Goal: Task Accomplishment & Management: Use online tool/utility

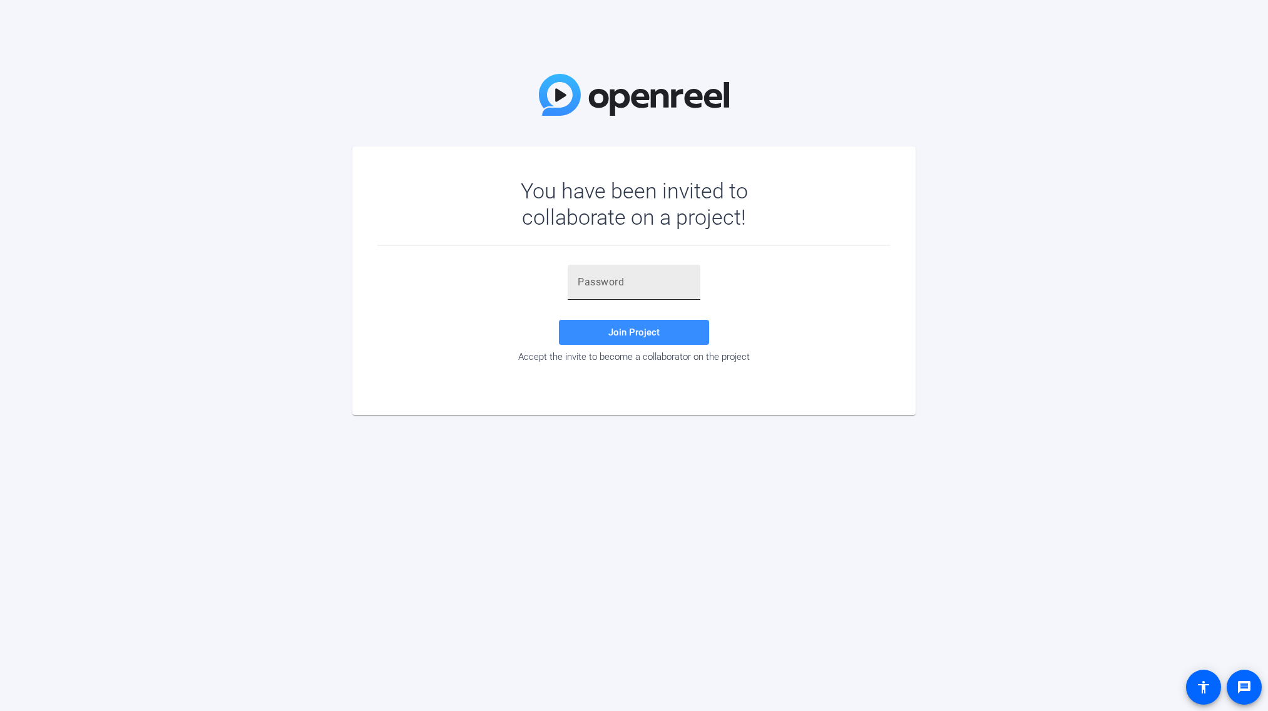
click at [688, 289] on input "text" at bounding box center [633, 282] width 113 height 15
paste input "ks$aR_"
type input "ks$aR_"
click at [795, 417] on div "You have been invited to collaborate on a project! ks$aR_ Join Project Accept t…" at bounding box center [634, 355] width 1268 height 711
click at [644, 335] on span "Join Project" at bounding box center [633, 332] width 51 height 11
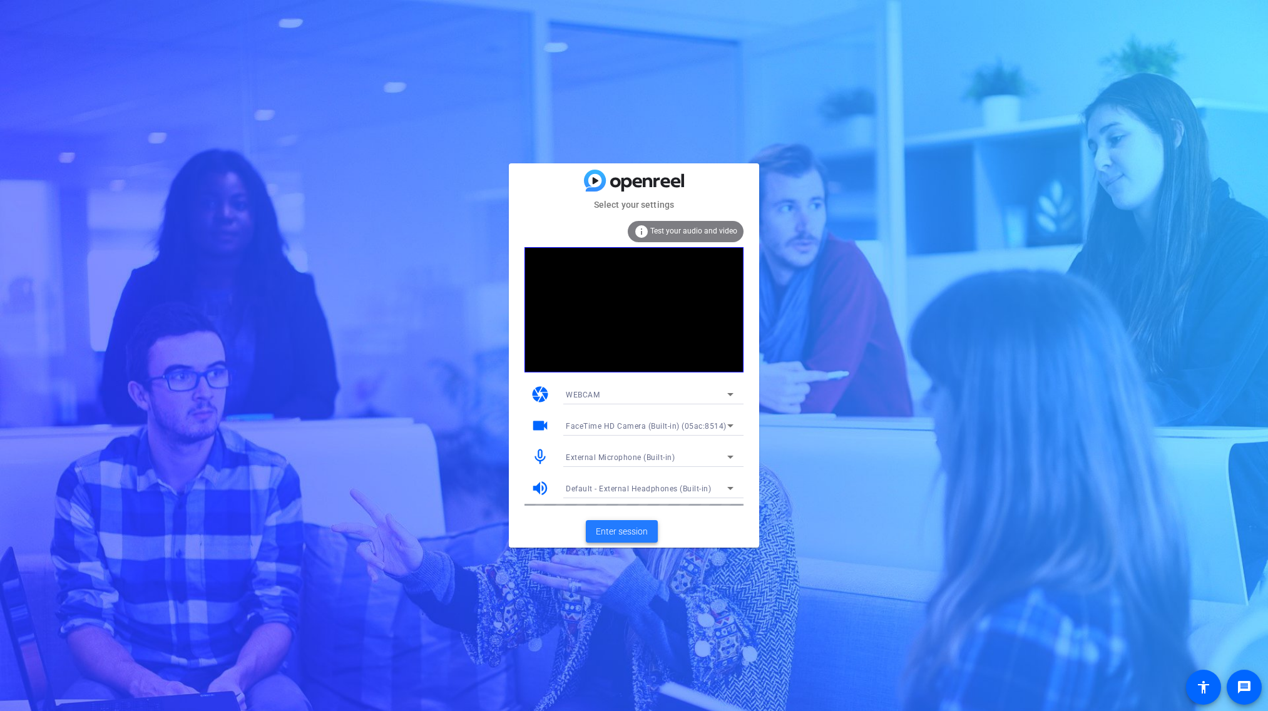
click at [615, 522] on span at bounding box center [622, 531] width 72 height 30
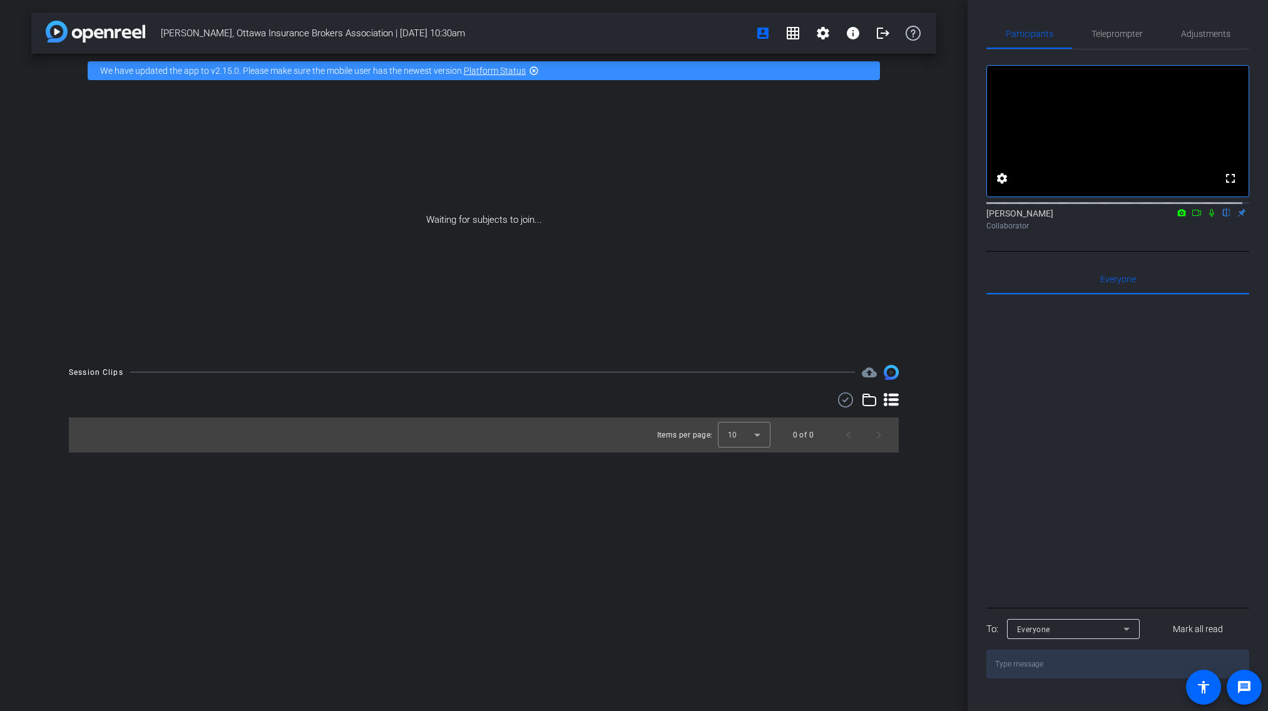
click at [1192, 216] on icon at bounding box center [1196, 213] width 9 height 6
click at [1224, 217] on icon at bounding box center [1226, 213] width 5 height 8
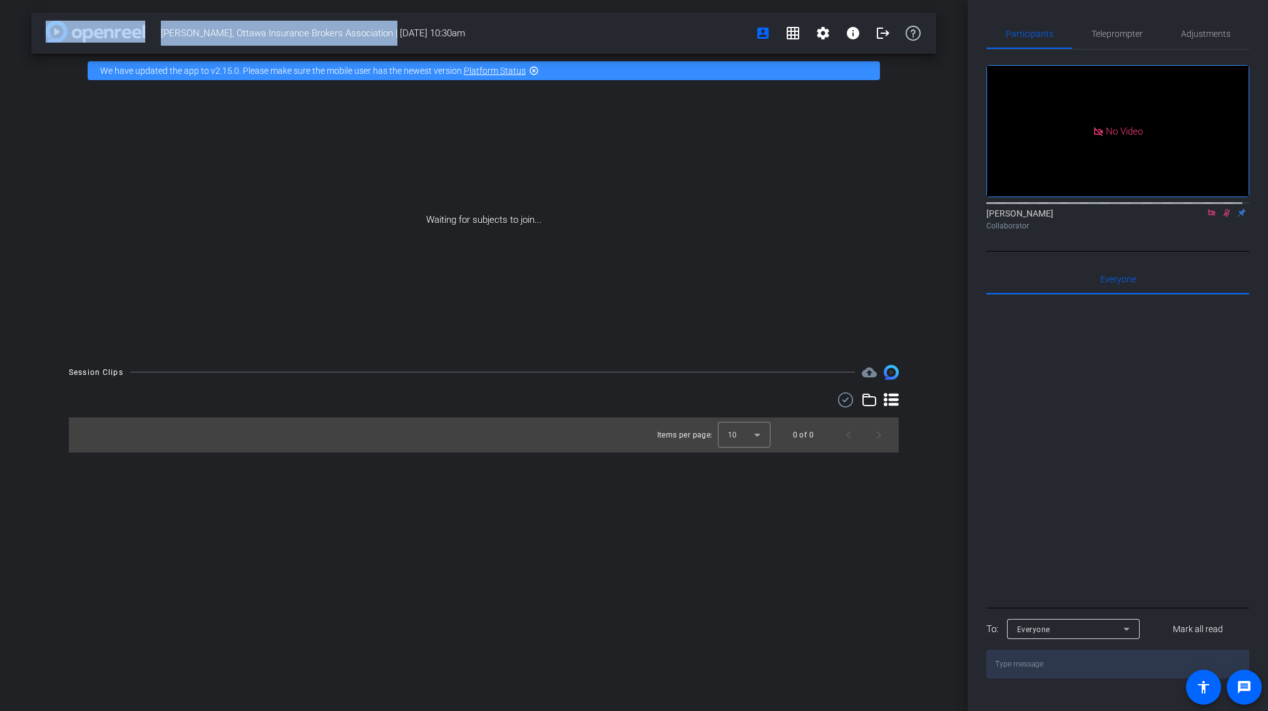
drag, startPoint x: 387, startPoint y: 33, endPoint x: 148, endPoint y: 36, distance: 239.7
click at [148, 36] on div "[PERSON_NAME], Ottawa Insurance Brokers Association | [DATE] 10:30am account_bo…" at bounding box center [483, 33] width 905 height 41
copy div "[PERSON_NAME], Ottawa Insurance Brokers Association"
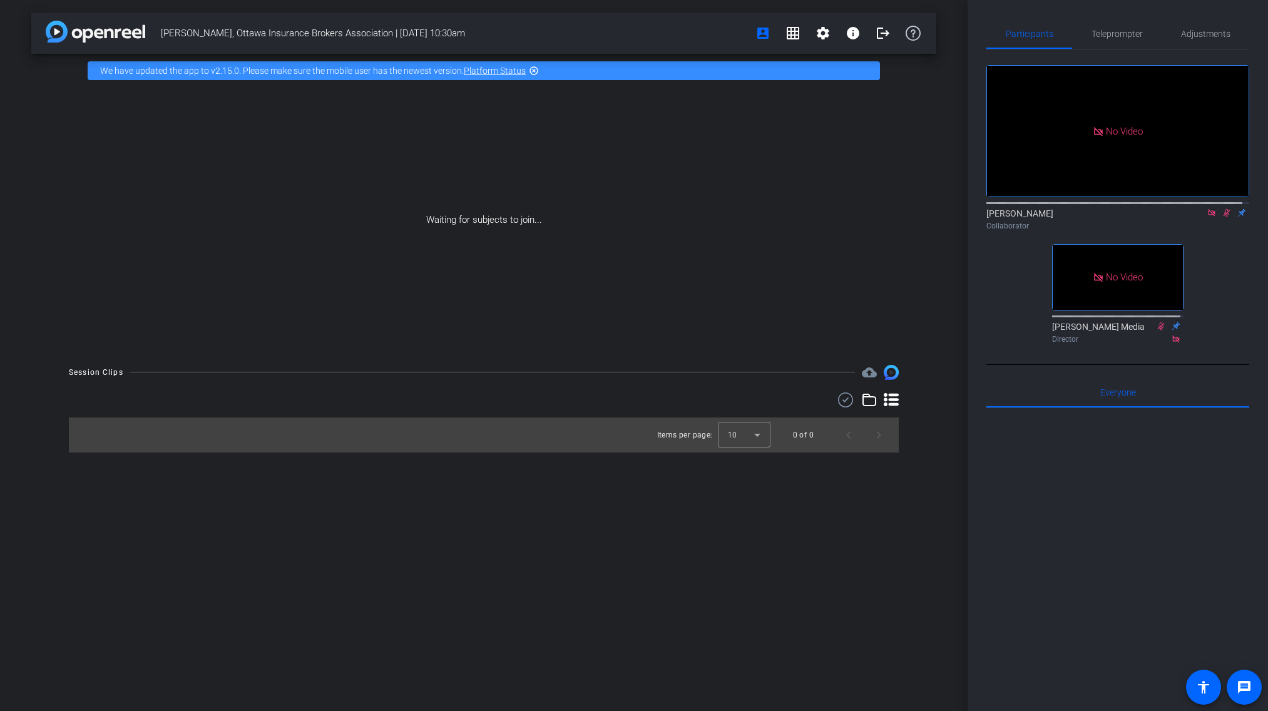
drag, startPoint x: 492, startPoint y: 15, endPoint x: 488, endPoint y: 29, distance: 14.3
click at [492, 16] on div "[PERSON_NAME], Ottawa Insurance Brokers Association | [DATE] 10:30am account_bo…" at bounding box center [483, 33] width 905 height 41
drag, startPoint x: 487, startPoint y: 33, endPoint x: 489, endPoint y: 39, distance: 6.7
click at [489, 38] on span "[PERSON_NAME], Ottawa Insurance Brokers Association | [DATE] 10:30am" at bounding box center [454, 33] width 587 height 25
click at [490, 221] on div "Waiting for subjects to join..." at bounding box center [483, 220] width 905 height 265
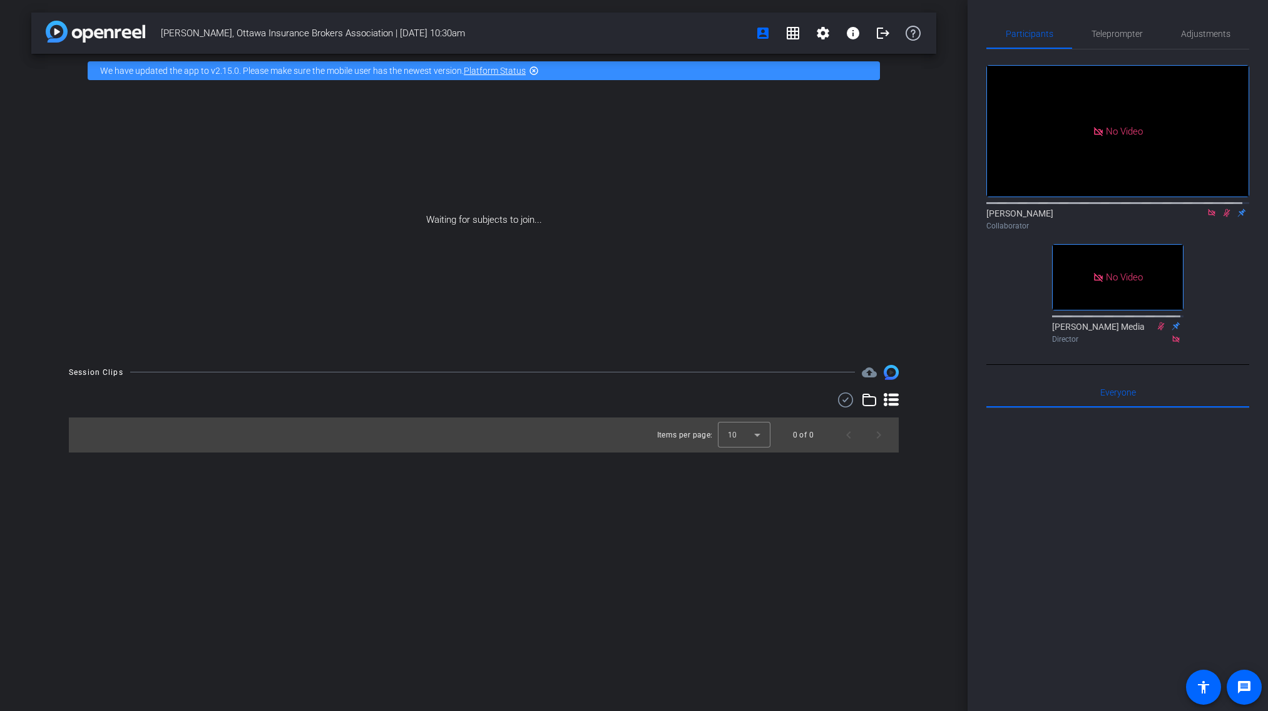
click at [527, 505] on div "[PERSON_NAME], Ottawa Insurance Brokers Association | [DATE] 10:30am account_bo…" at bounding box center [483, 355] width 967 height 711
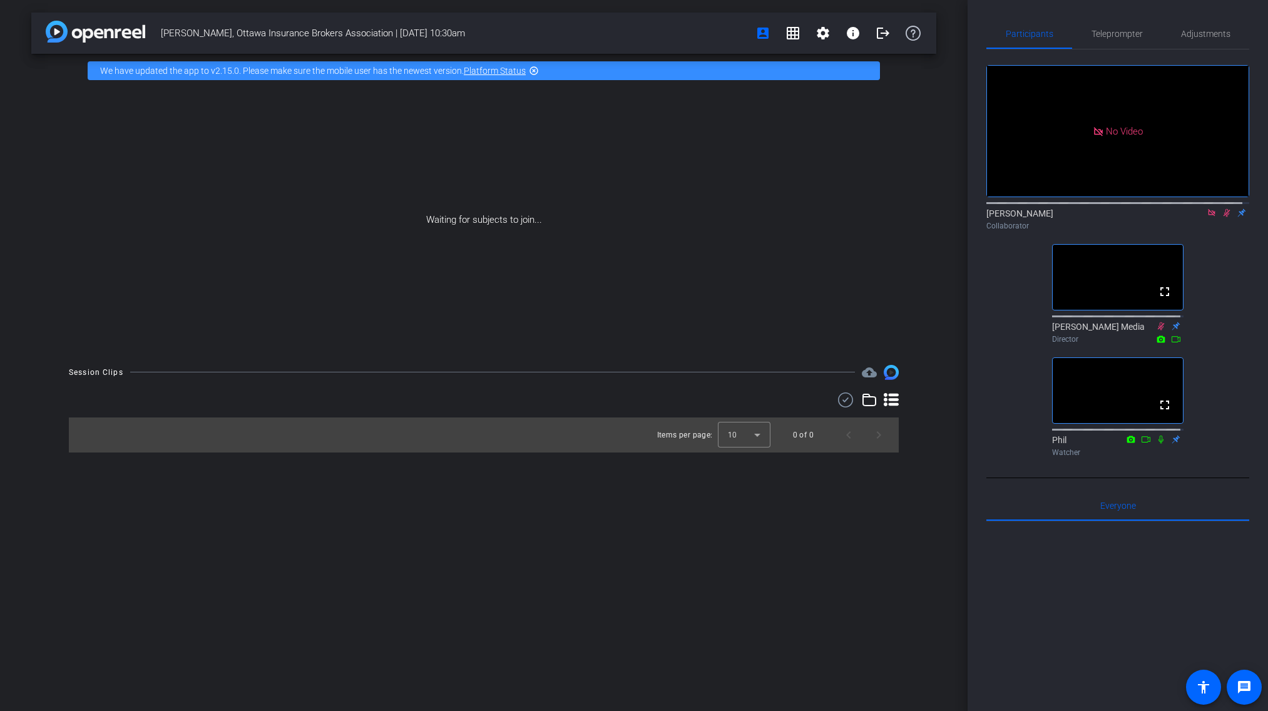
click at [1221, 217] on icon at bounding box center [1226, 212] width 10 height 9
click at [1206, 217] on icon at bounding box center [1211, 212] width 10 height 9
click at [1030, 626] on div at bounding box center [1117, 676] width 263 height 310
click at [571, 617] on div "[PERSON_NAME], Ottawa Insurance Brokers Association | [DATE] 10:30am account_bo…" at bounding box center [483, 355] width 967 height 711
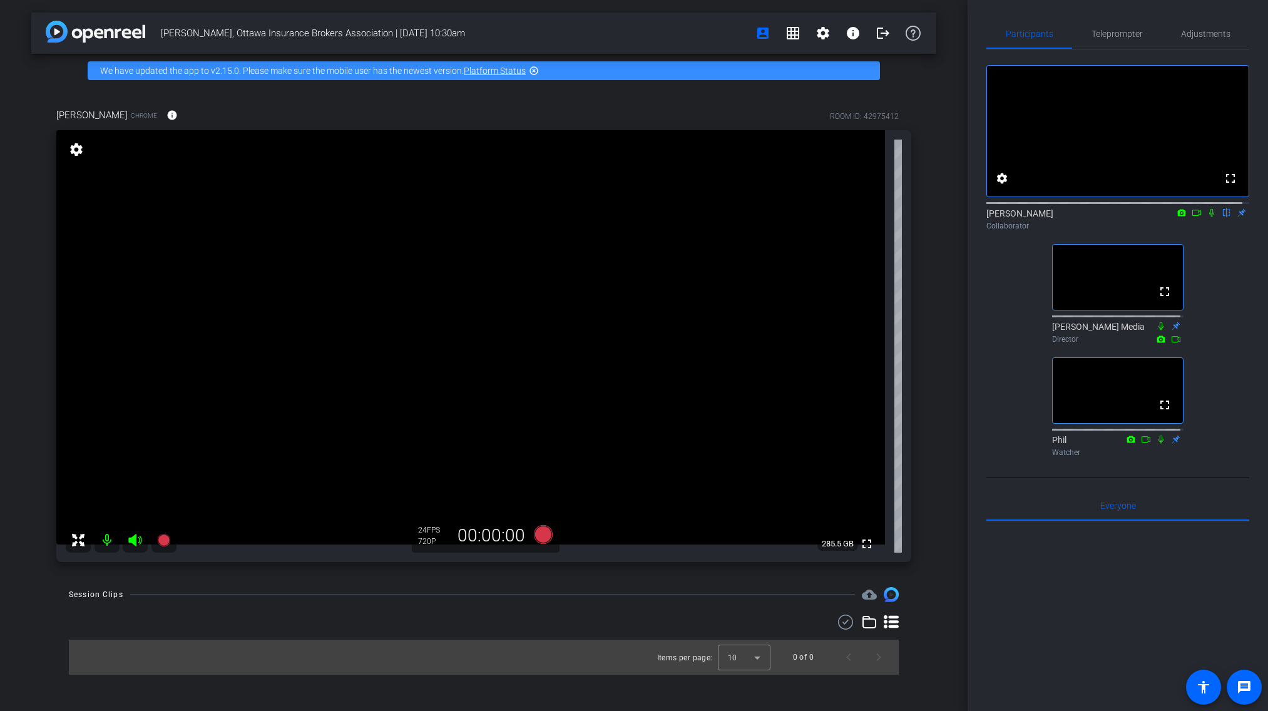
click at [212, 599] on div "Session Clips cloud_upload" at bounding box center [484, 594] width 830 height 15
click at [73, 151] on mat-icon "settings" at bounding box center [77, 149] width 18 height 15
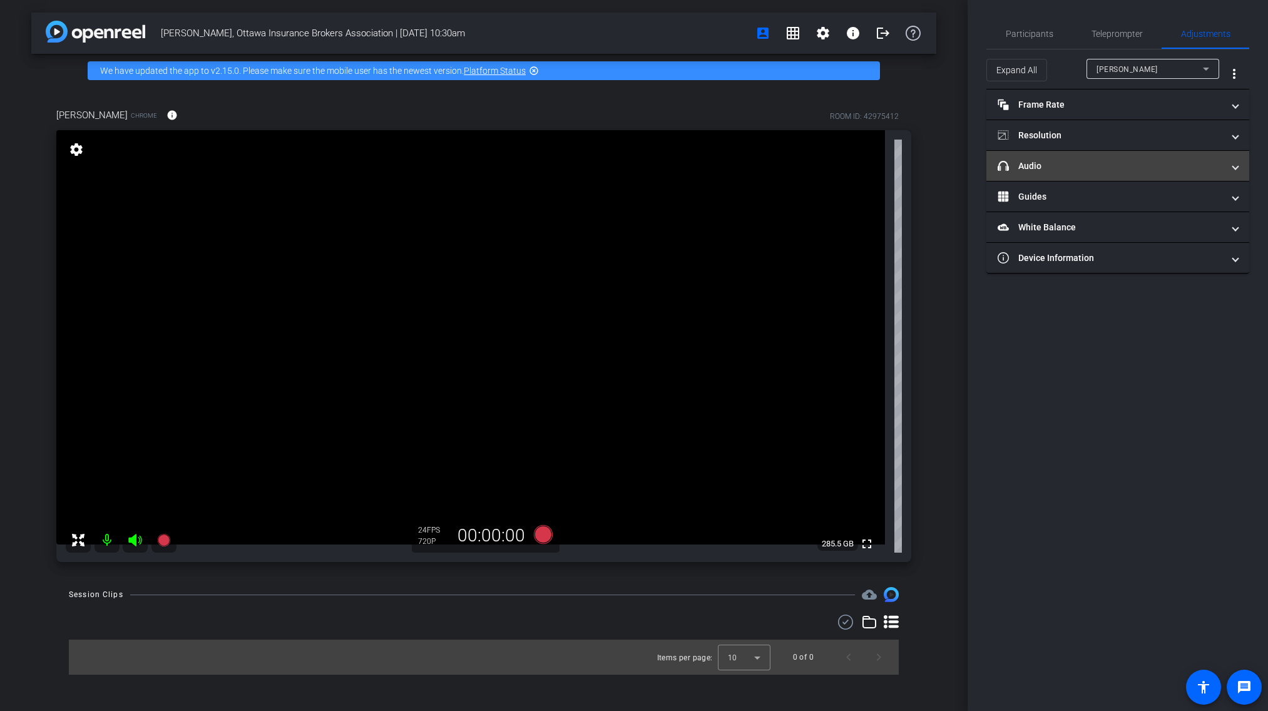
click at [1060, 180] on mat-expansion-panel-header "headphone icon Audio" at bounding box center [1117, 166] width 263 height 30
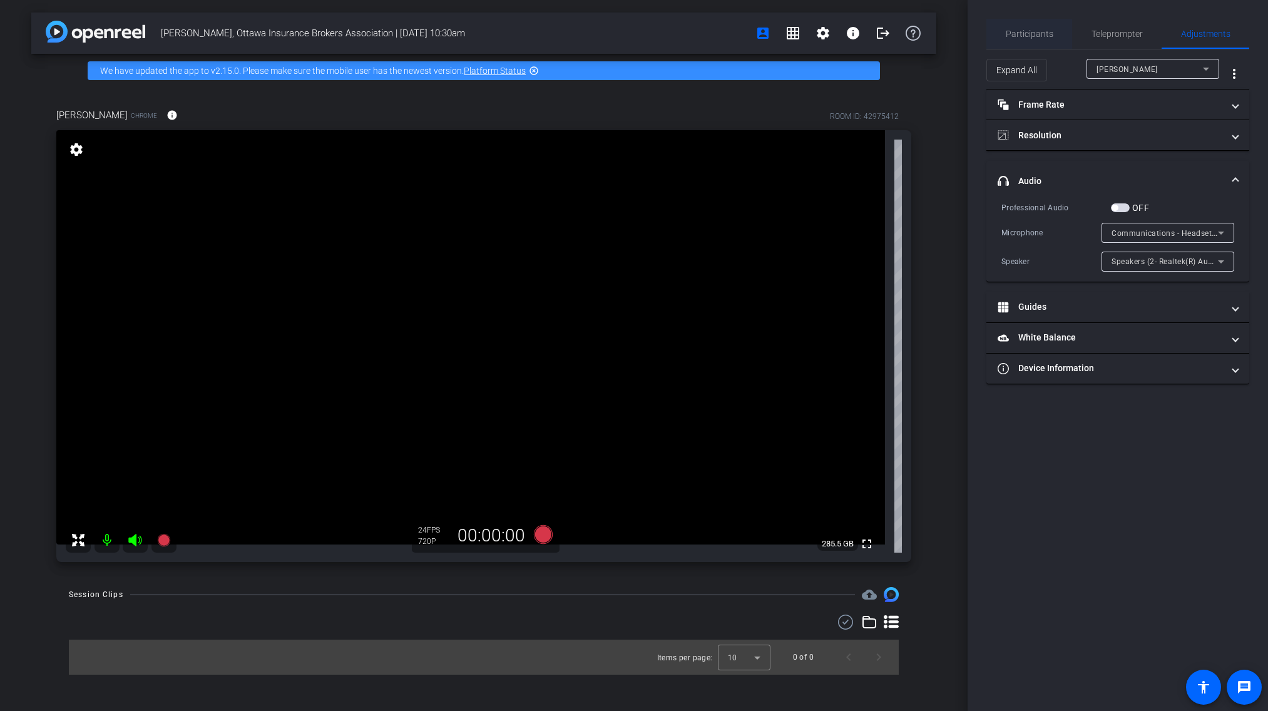
click at [1024, 39] on span "Participants" at bounding box center [1029, 34] width 48 height 30
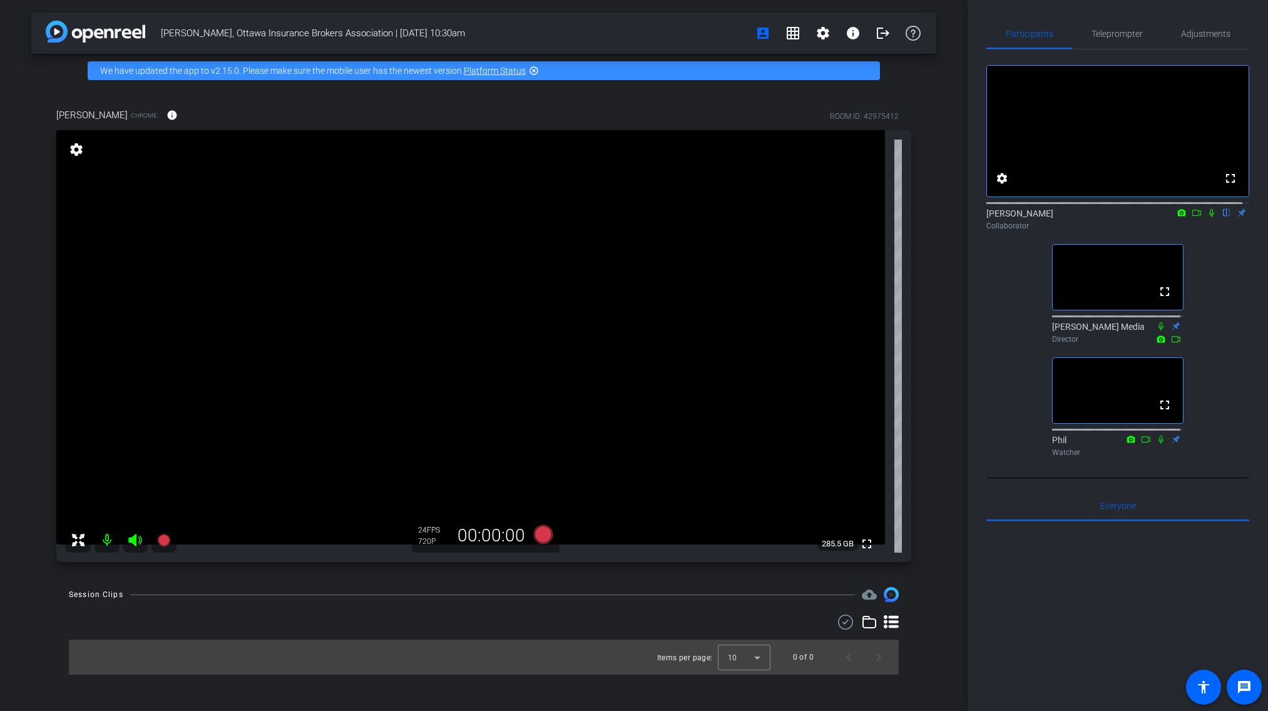
click at [1025, 335] on div "fullscreen settings [PERSON_NAME] flip Collaborator fullscreen [PERSON_NAME] Me…" at bounding box center [1117, 255] width 263 height 412
click at [368, 352] on video at bounding box center [470, 337] width 828 height 414
click at [1191, 217] on icon at bounding box center [1196, 212] width 10 height 9
click at [1224, 217] on icon at bounding box center [1226, 213] width 5 height 8
click at [1218, 323] on div "No Video [PERSON_NAME] Collaborator fullscreen [PERSON_NAME] Media Director ful…" at bounding box center [1117, 255] width 263 height 412
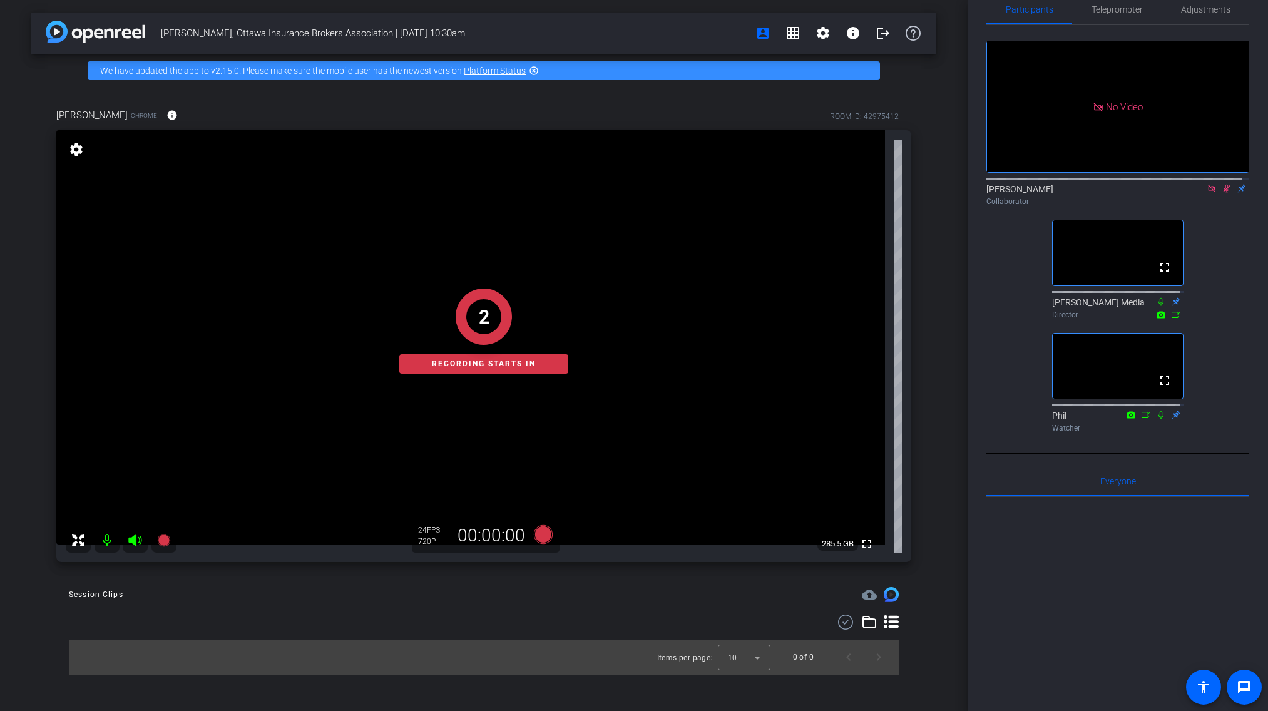
scroll to position [17, 0]
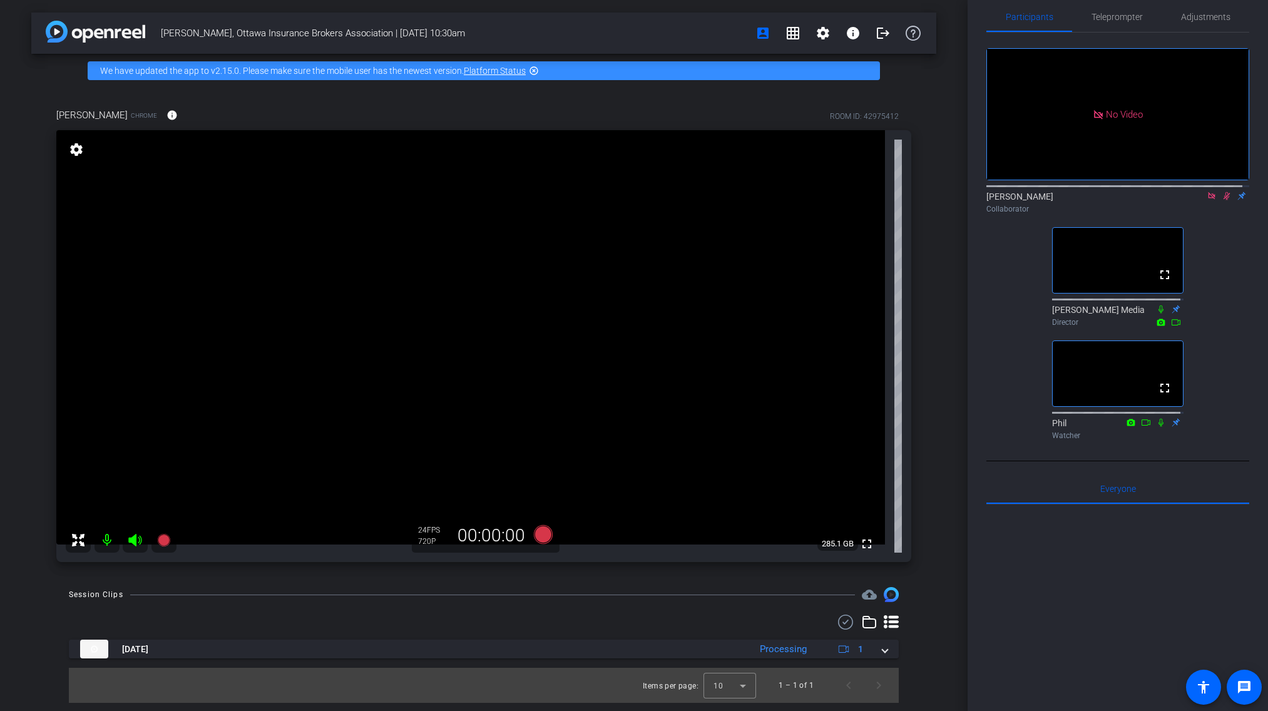
click at [1208, 199] on icon at bounding box center [1211, 195] width 7 height 7
click at [920, 581] on div "[PERSON_NAME], Ottawa Insurance Brokers Association | [DATE] 10:30am account_bo…" at bounding box center [483, 355] width 967 height 711
click at [1072, 598] on div at bounding box center [1117, 659] width 263 height 310
click at [1206, 200] on icon at bounding box center [1211, 195] width 10 height 9
click at [1219, 260] on div "fullscreen settings [PERSON_NAME] flip Collaborator fullscreen [PERSON_NAME] Me…" at bounding box center [1117, 239] width 263 height 412
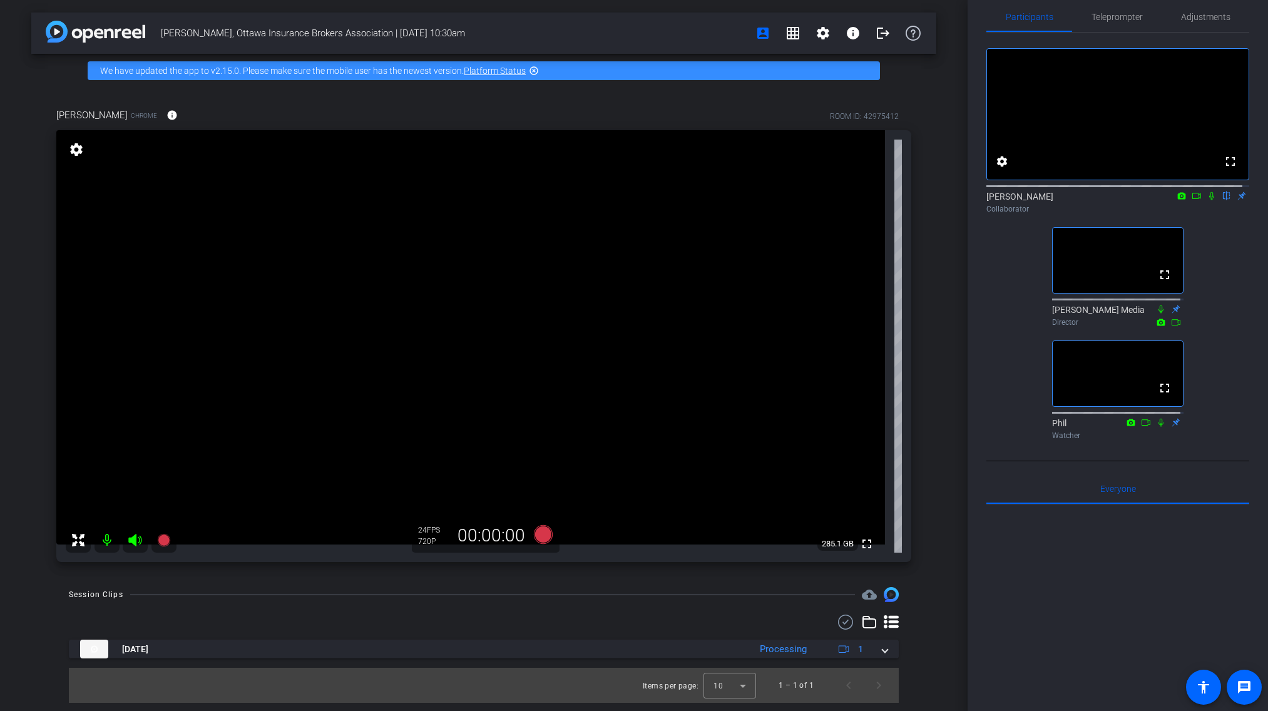
click at [1192, 199] on icon at bounding box center [1196, 196] width 9 height 6
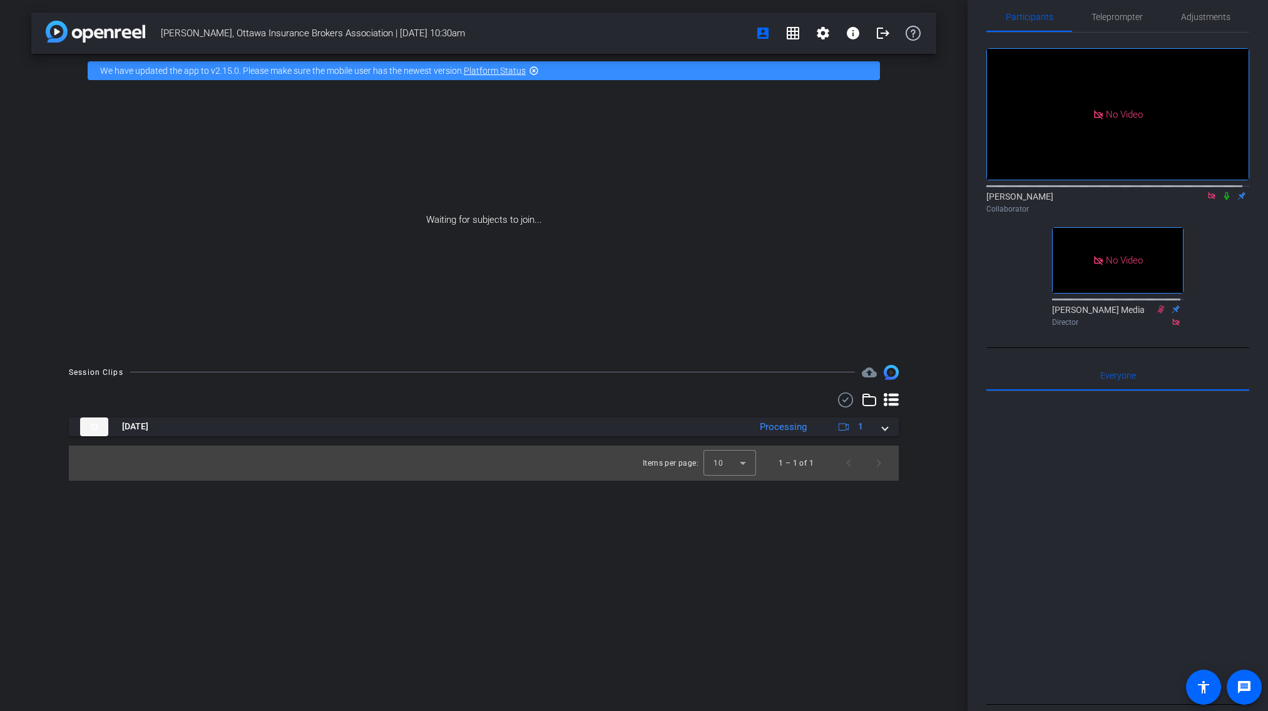
click at [1206, 200] on icon at bounding box center [1211, 195] width 10 height 9
click at [1206, 289] on div "fullscreen settings [PERSON_NAME] flip Collaborator No Video [PERSON_NAME] Medi…" at bounding box center [1117, 182] width 263 height 299
click at [1206, 200] on icon at bounding box center [1211, 195] width 10 height 9
click at [1208, 218] on div "[PERSON_NAME] flip Collaborator" at bounding box center [1117, 199] width 263 height 38
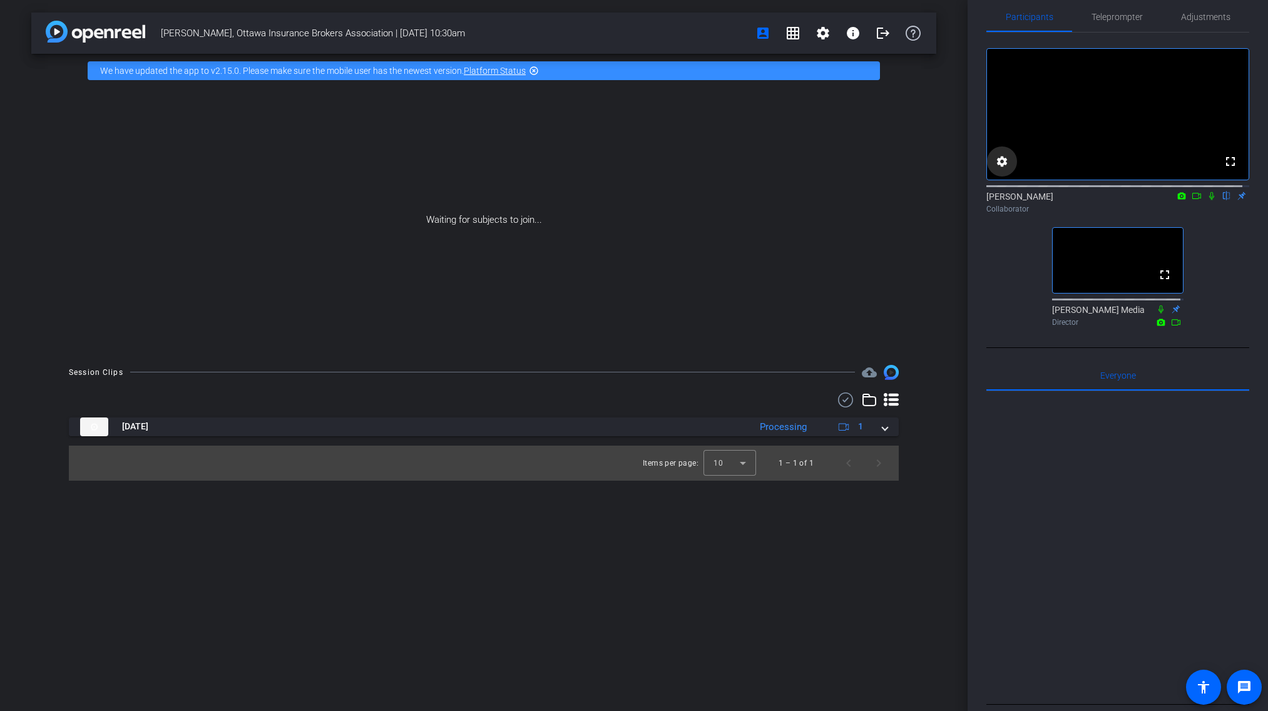
click at [1004, 169] on mat-icon "settings" at bounding box center [1001, 161] width 15 height 15
click at [1087, 145] on div at bounding box center [634, 355] width 1268 height 711
